Goal: Task Accomplishment & Management: Manage account settings

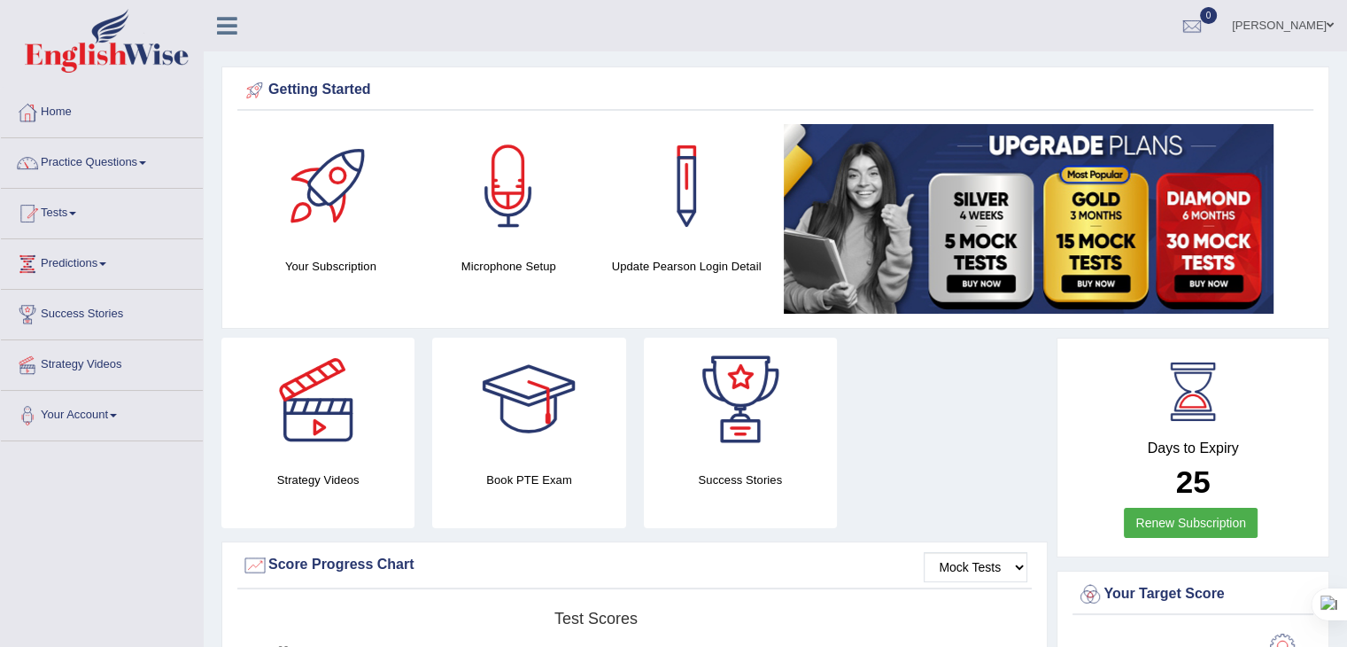
click at [1266, 21] on link "Roy Casanos" at bounding box center [1283, 23] width 128 height 46
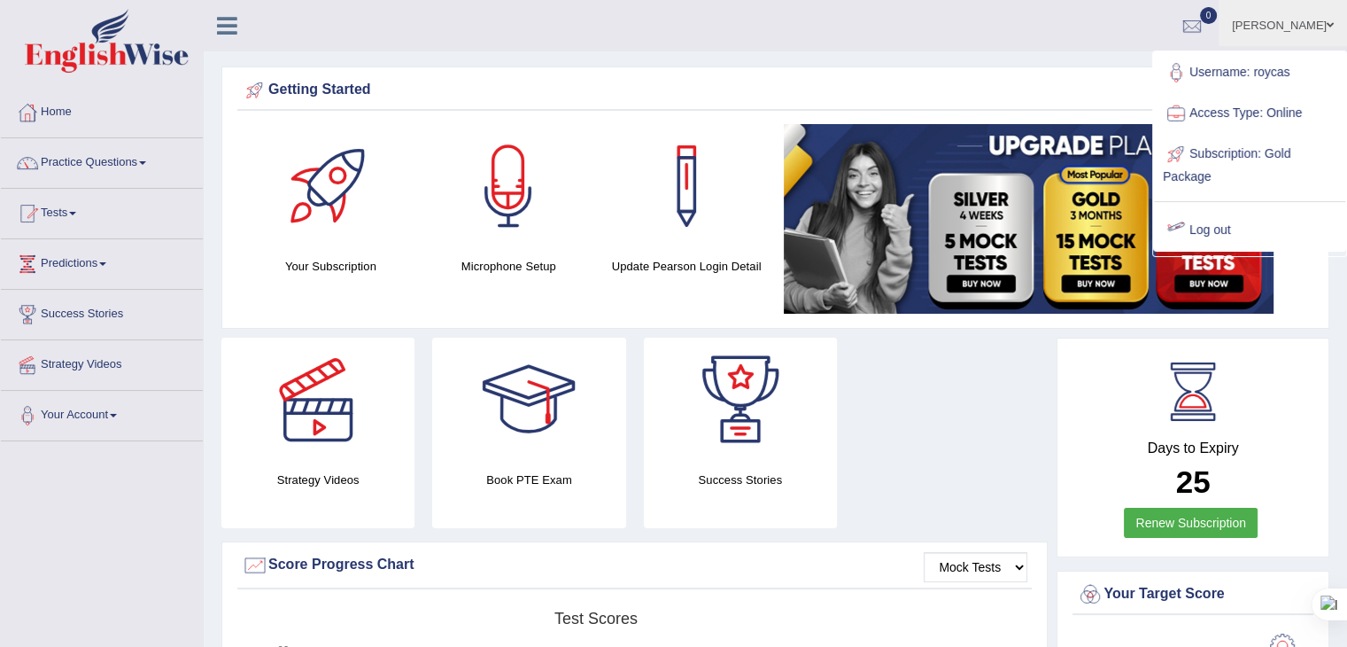
click at [1191, 225] on link "Log out" at bounding box center [1249, 230] width 191 height 41
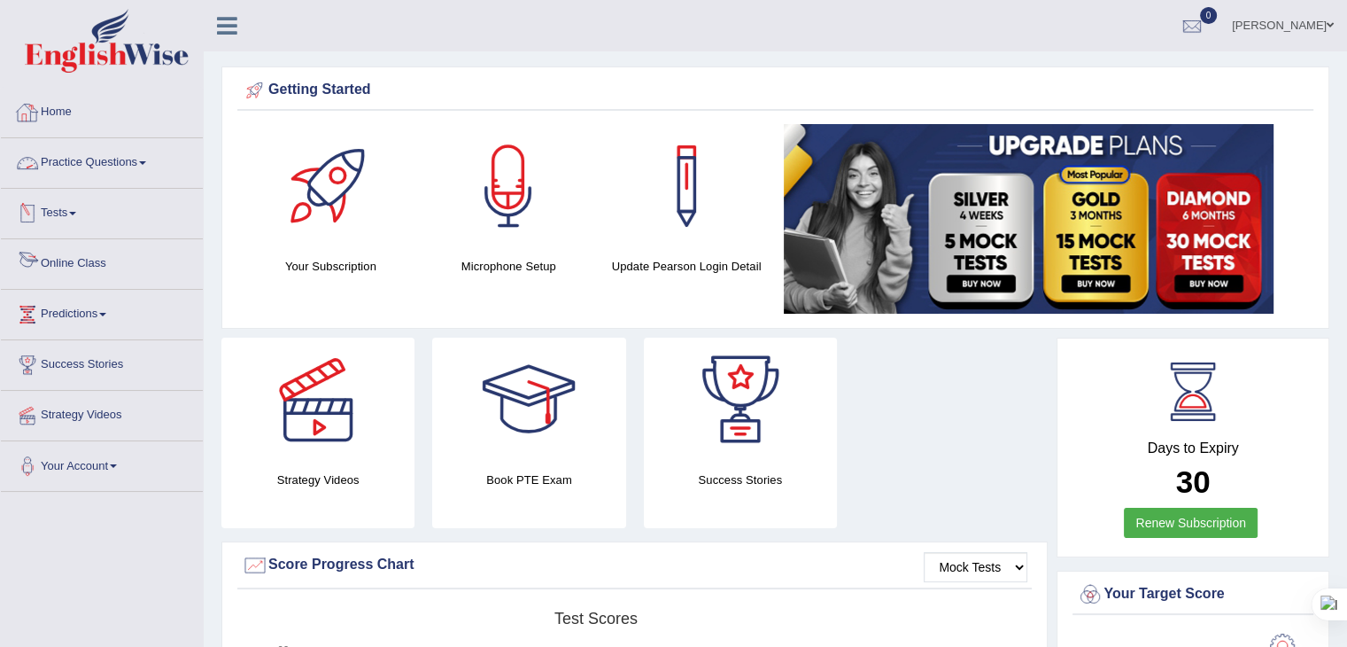
click at [50, 255] on link "Online Class" at bounding box center [102, 261] width 202 height 44
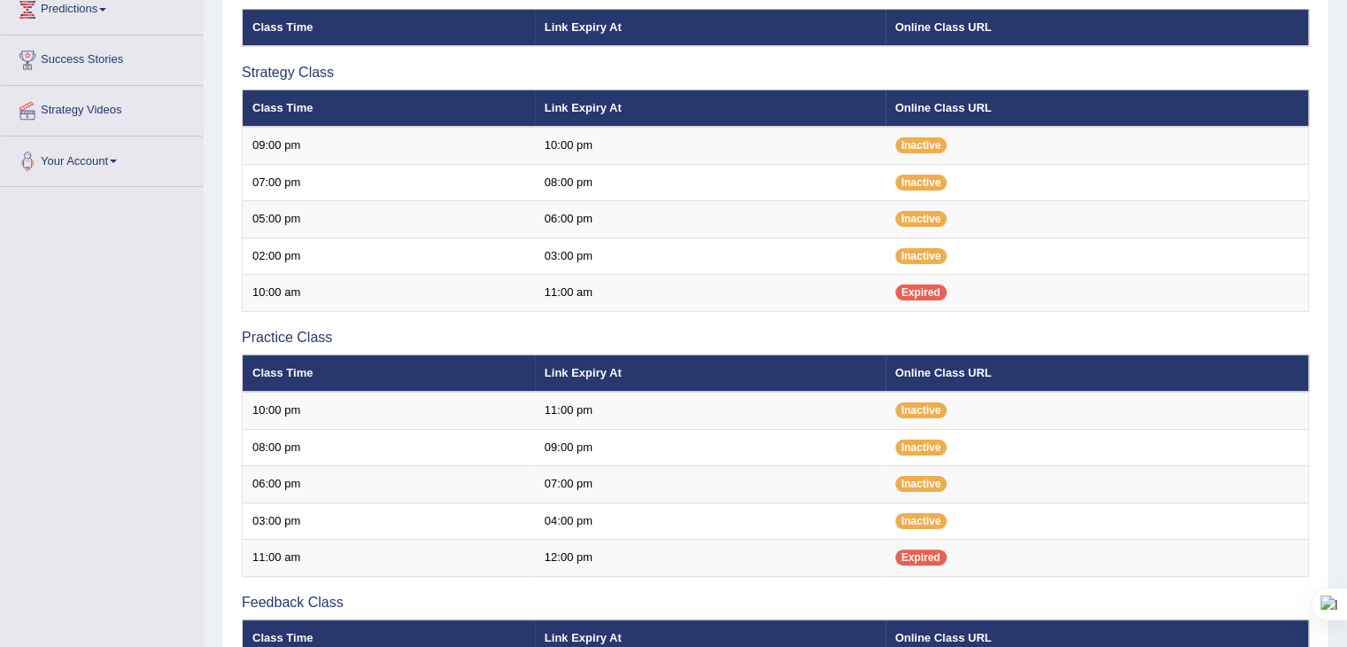
scroll to position [308, 0]
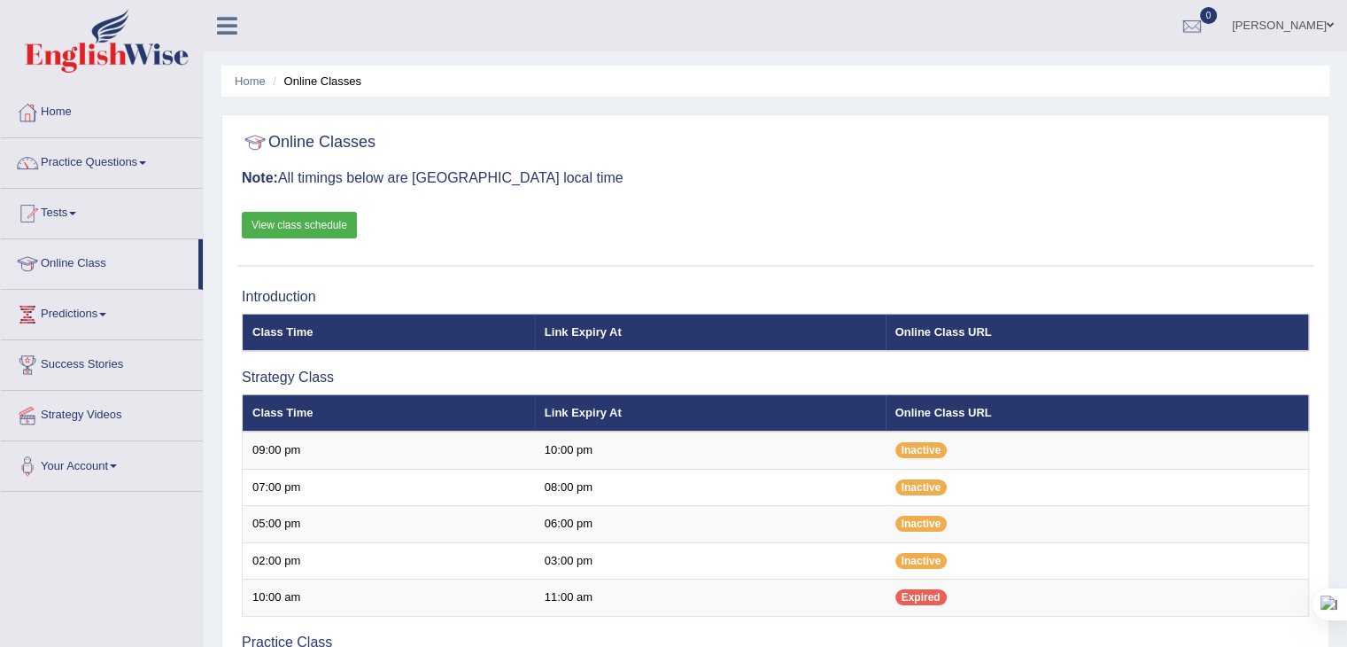
click at [1292, 18] on link "Tenzin Tenzin" at bounding box center [1283, 23] width 128 height 46
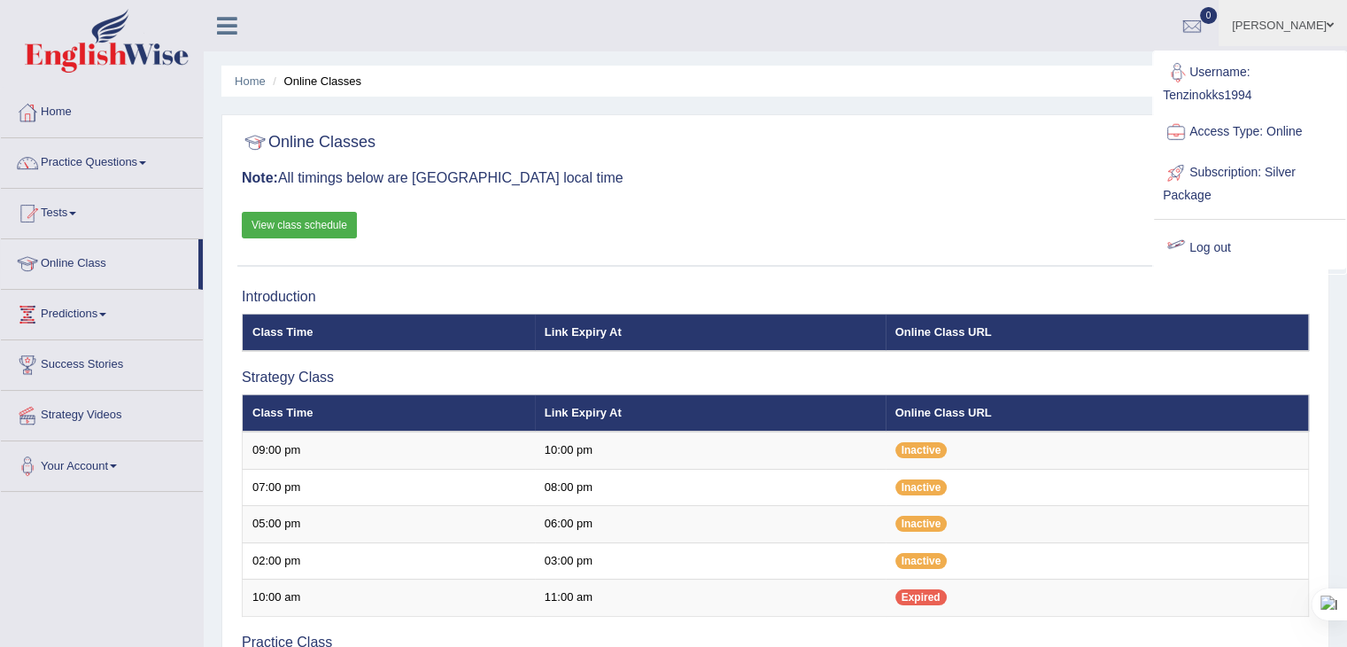
click at [1199, 253] on link "Log out" at bounding box center [1249, 248] width 191 height 41
